Goal: Task Accomplishment & Management: Manage account settings

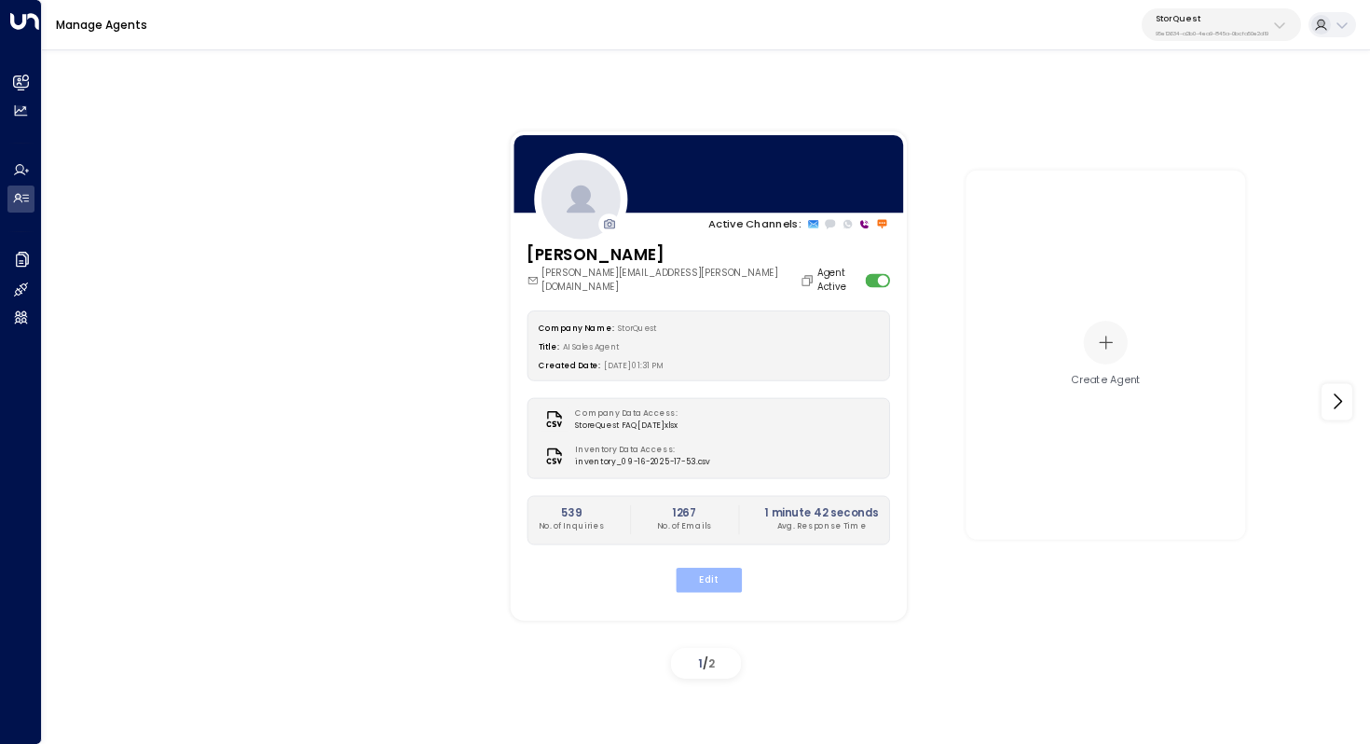
click at [698, 573] on button "Edit" at bounding box center [708, 579] width 66 height 24
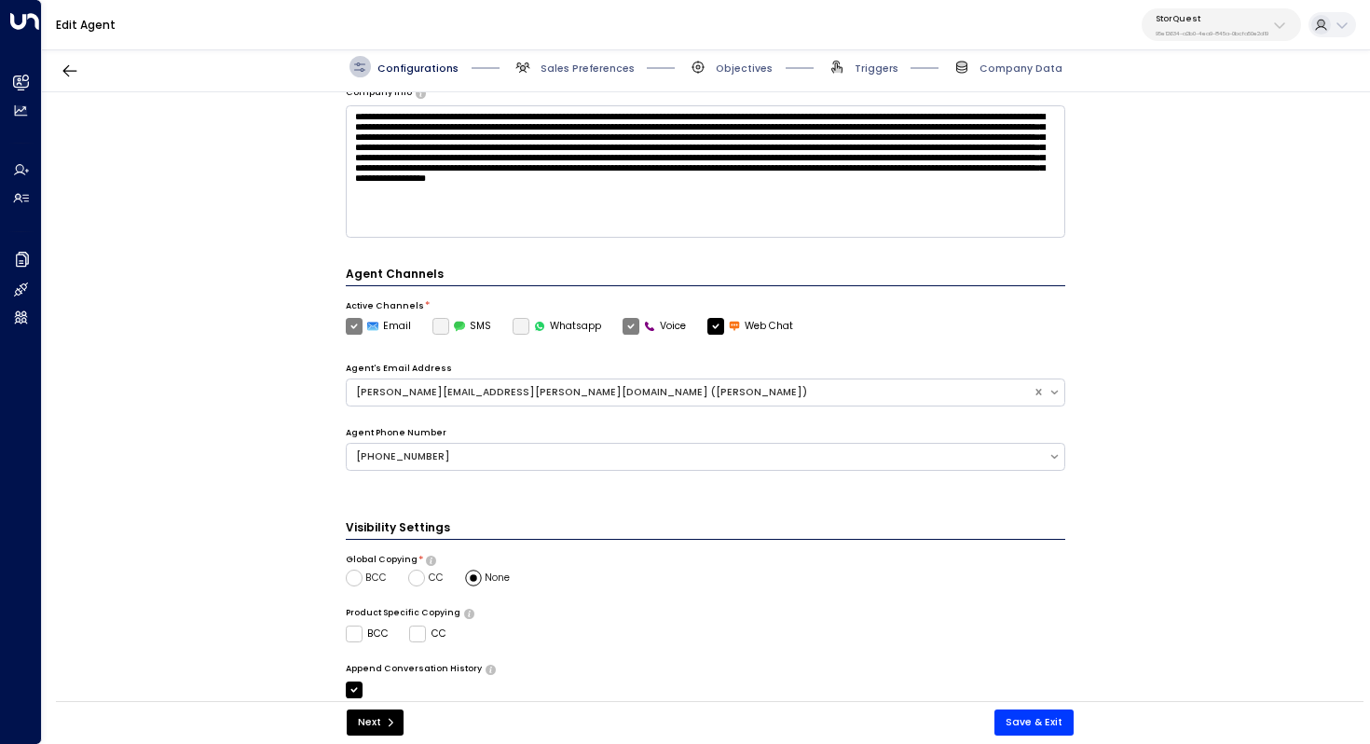
scroll to position [416, 0]
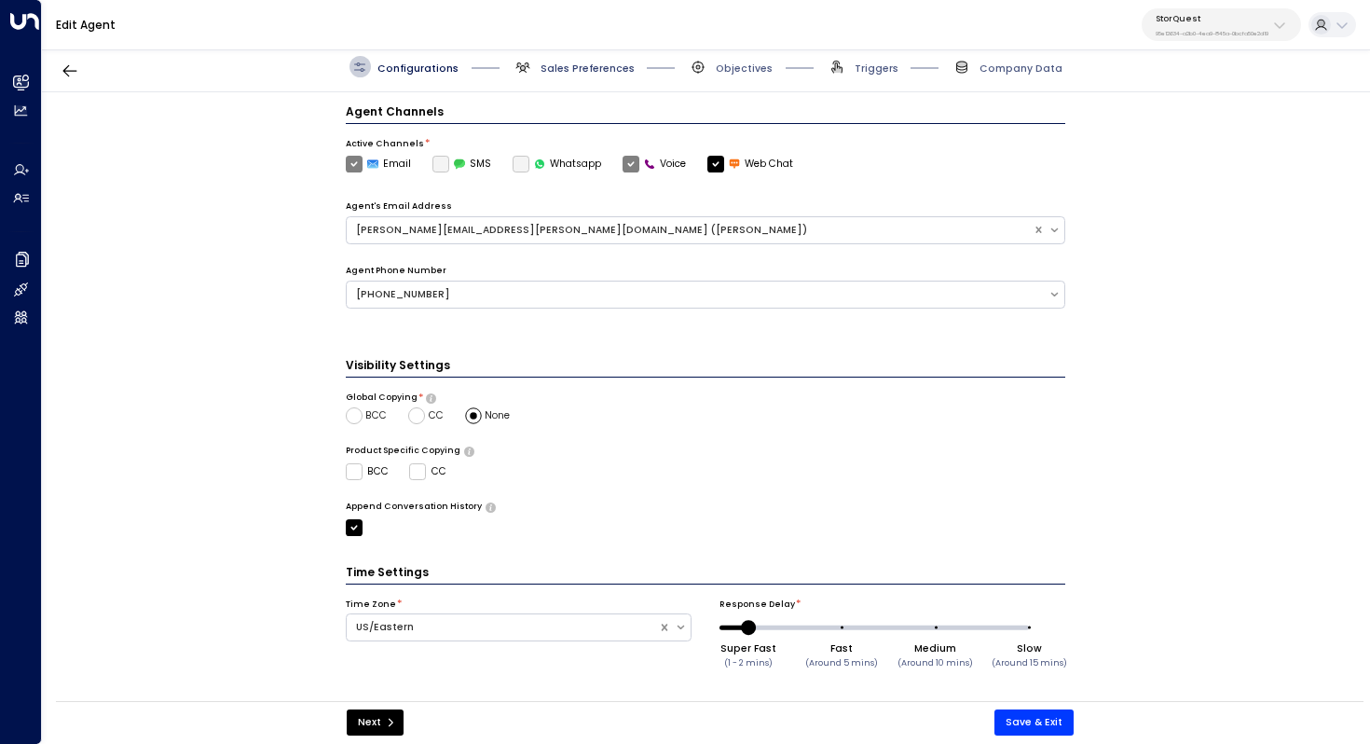
click at [594, 65] on span "Sales Preferences" at bounding box center [588, 69] width 94 height 14
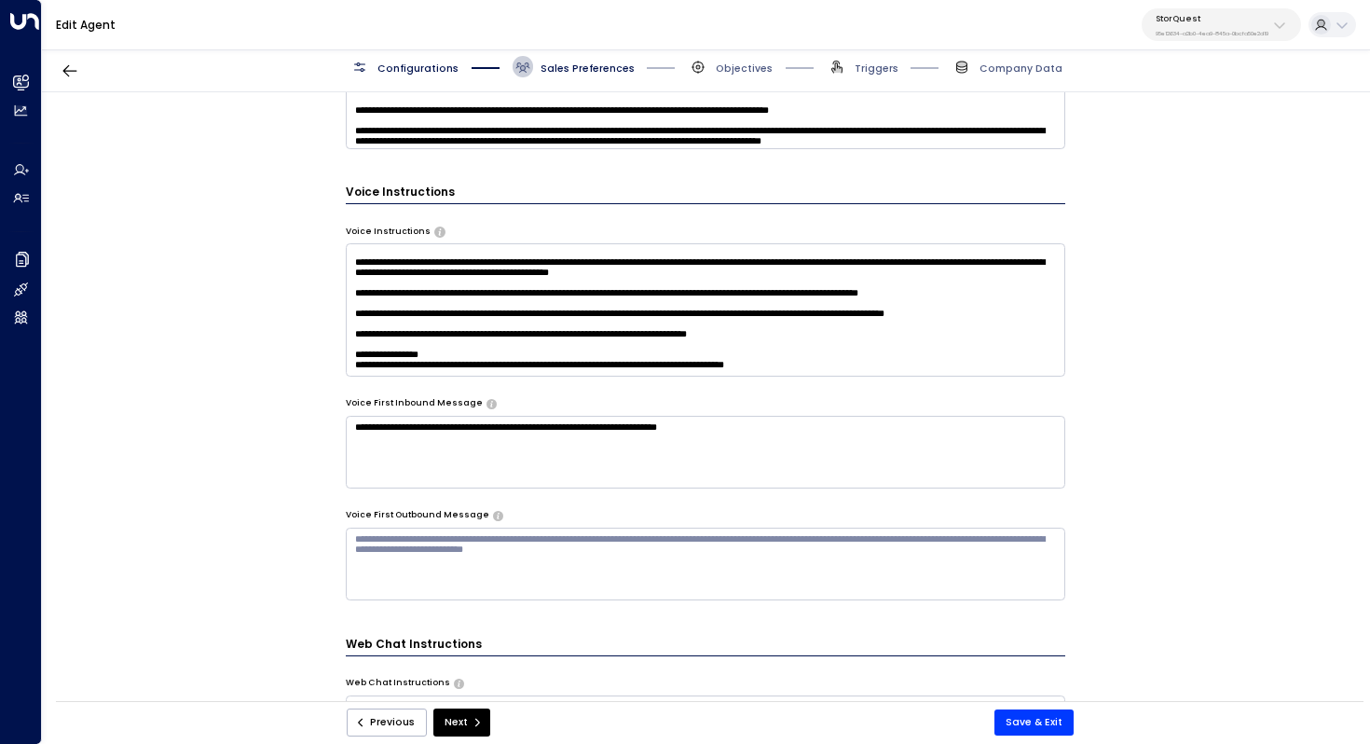
scroll to position [461, 0]
click at [1039, 723] on button "Save & Exit" at bounding box center [1034, 722] width 79 height 26
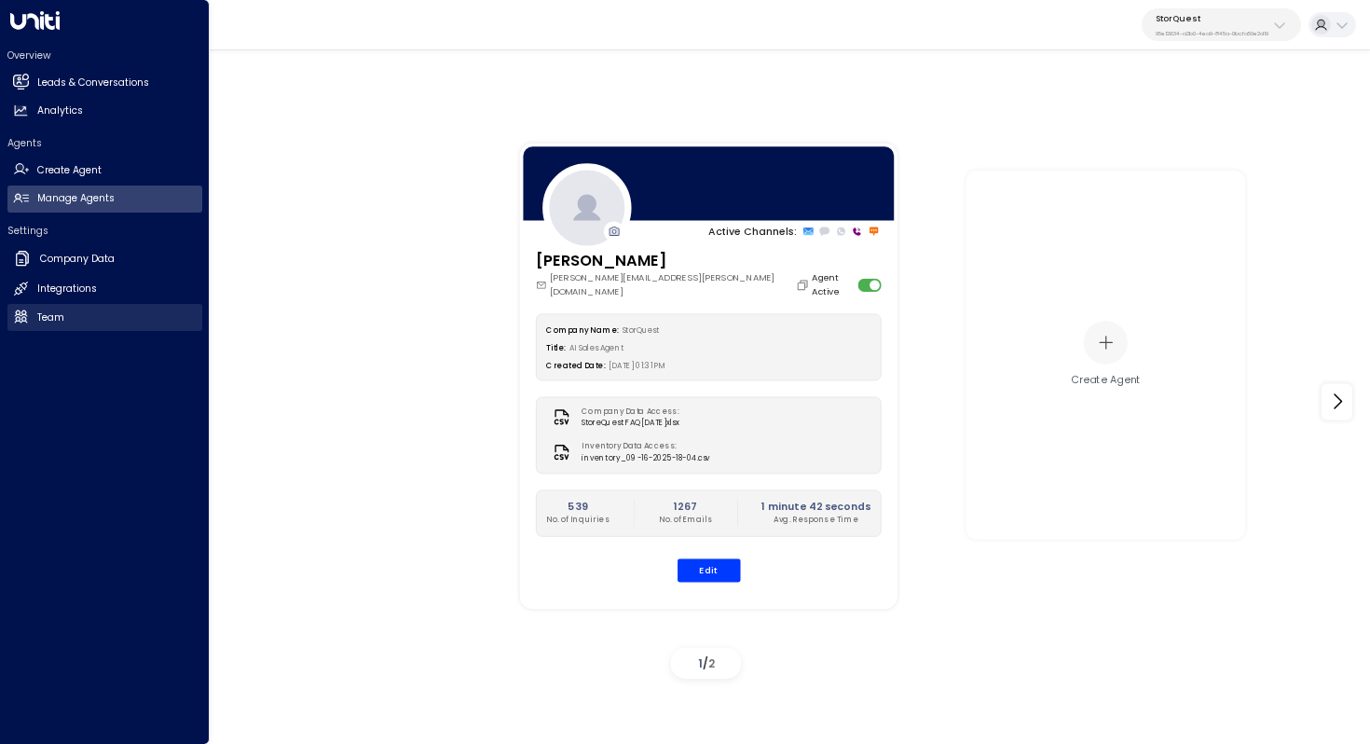
click at [87, 315] on link "Team Team" at bounding box center [104, 317] width 195 height 27
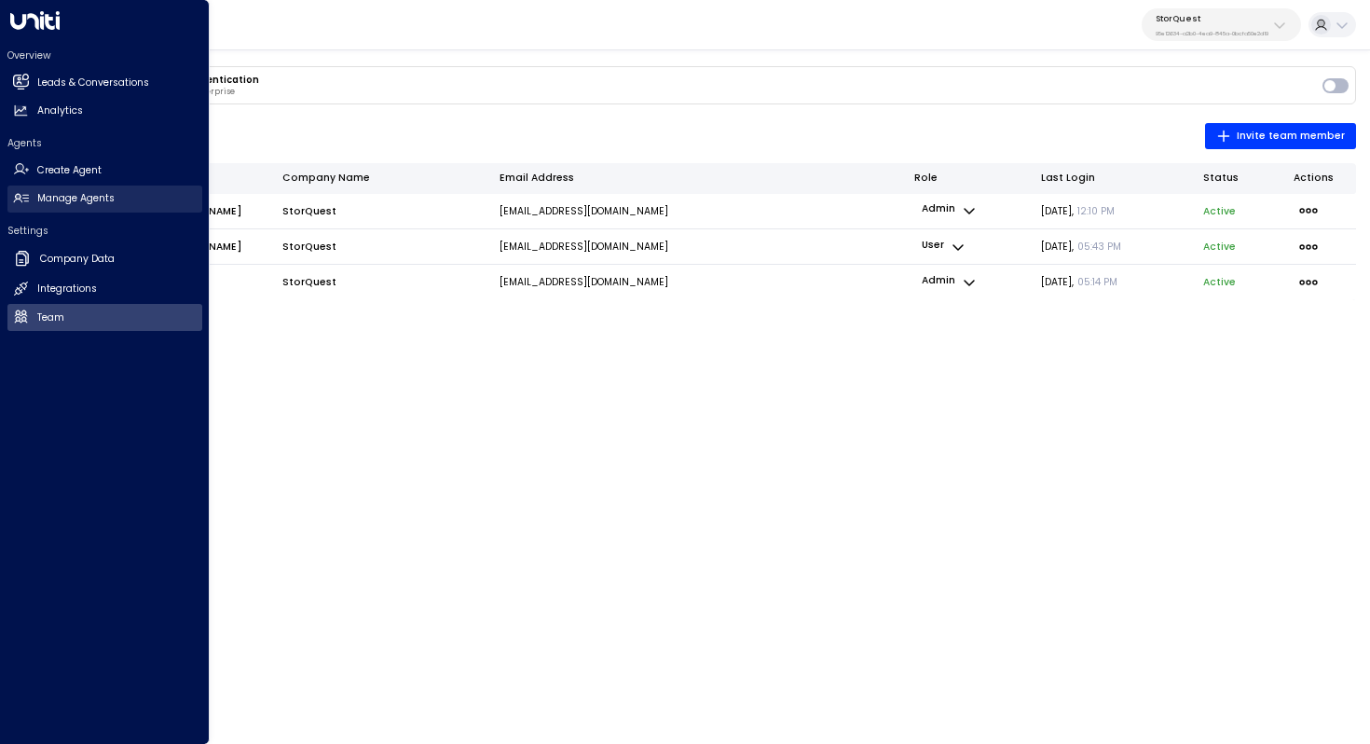
click at [123, 201] on link "Manage Agents Manage Agents" at bounding box center [104, 199] width 195 height 27
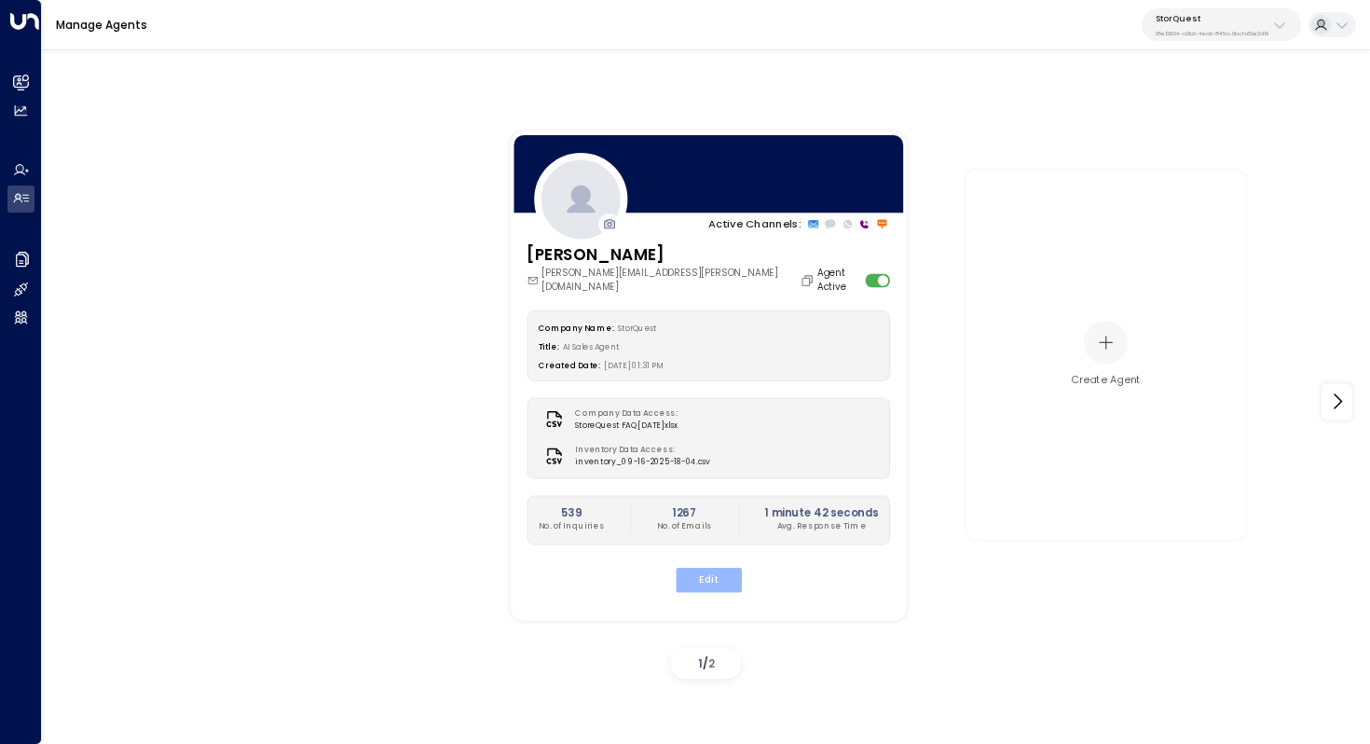
click at [726, 567] on button "Edit" at bounding box center [708, 579] width 66 height 24
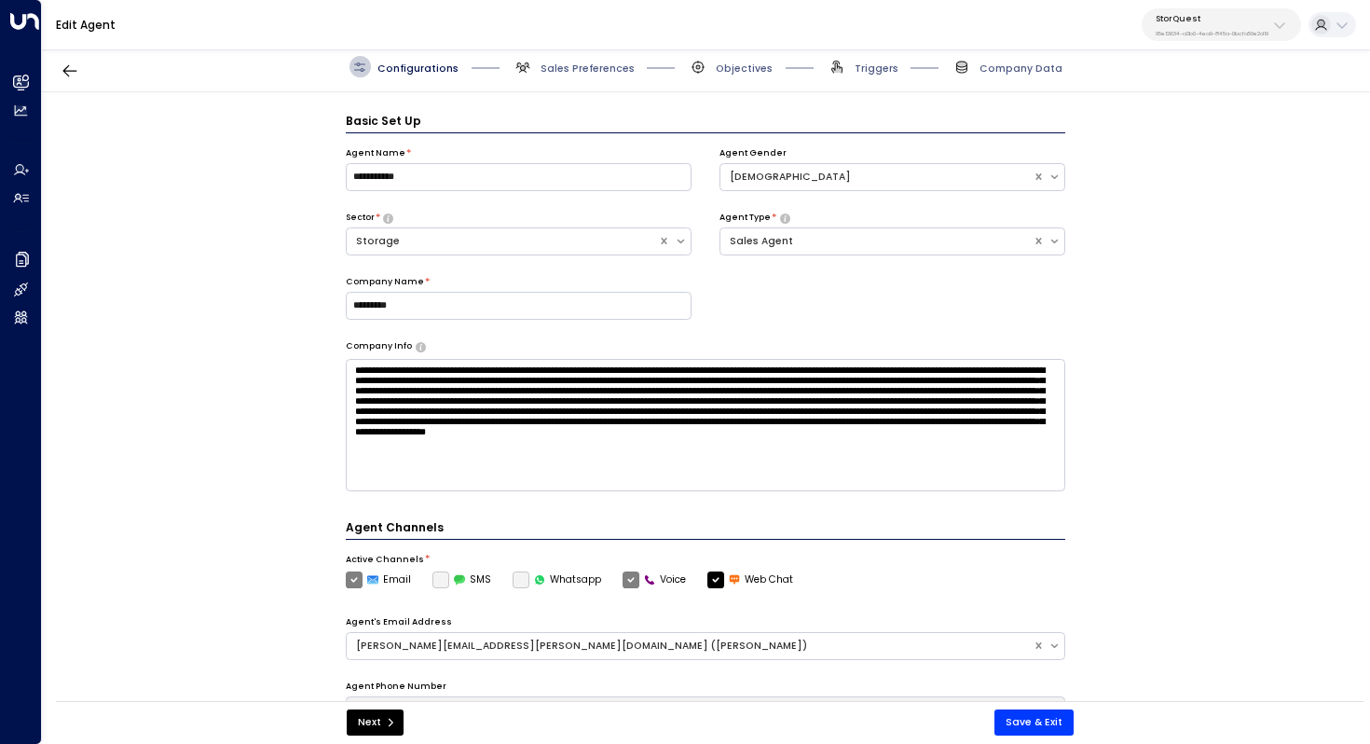
scroll to position [21, 0]
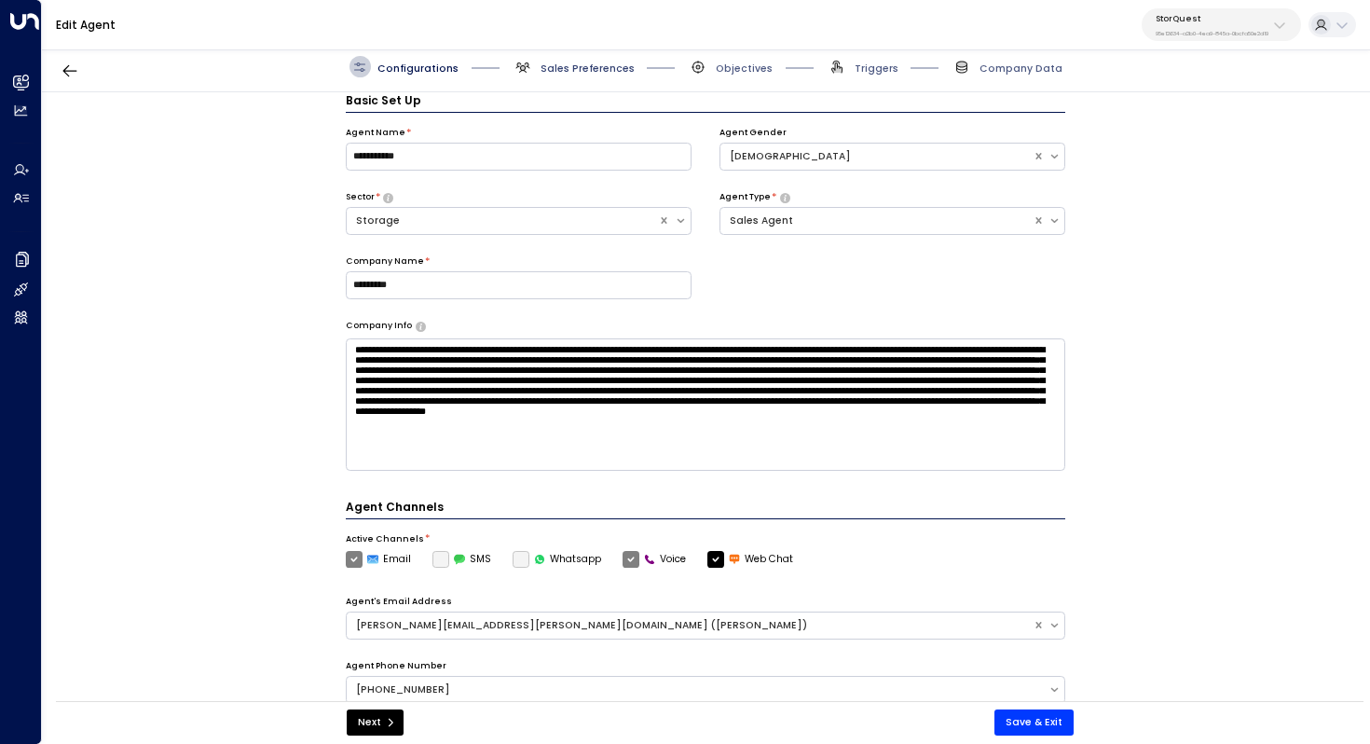
click at [569, 72] on span "Sales Preferences" at bounding box center [588, 69] width 94 height 14
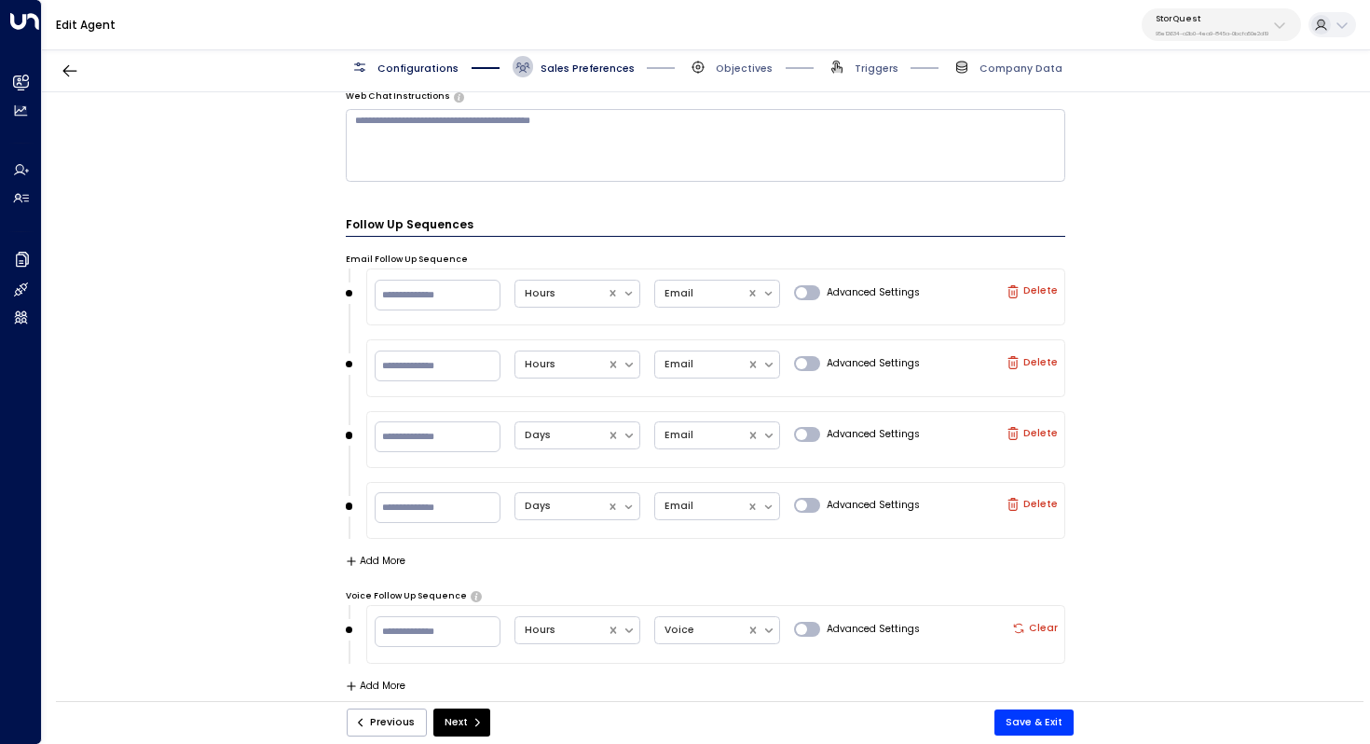
scroll to position [1672, 0]
